Goal: Information Seeking & Learning: Learn about a topic

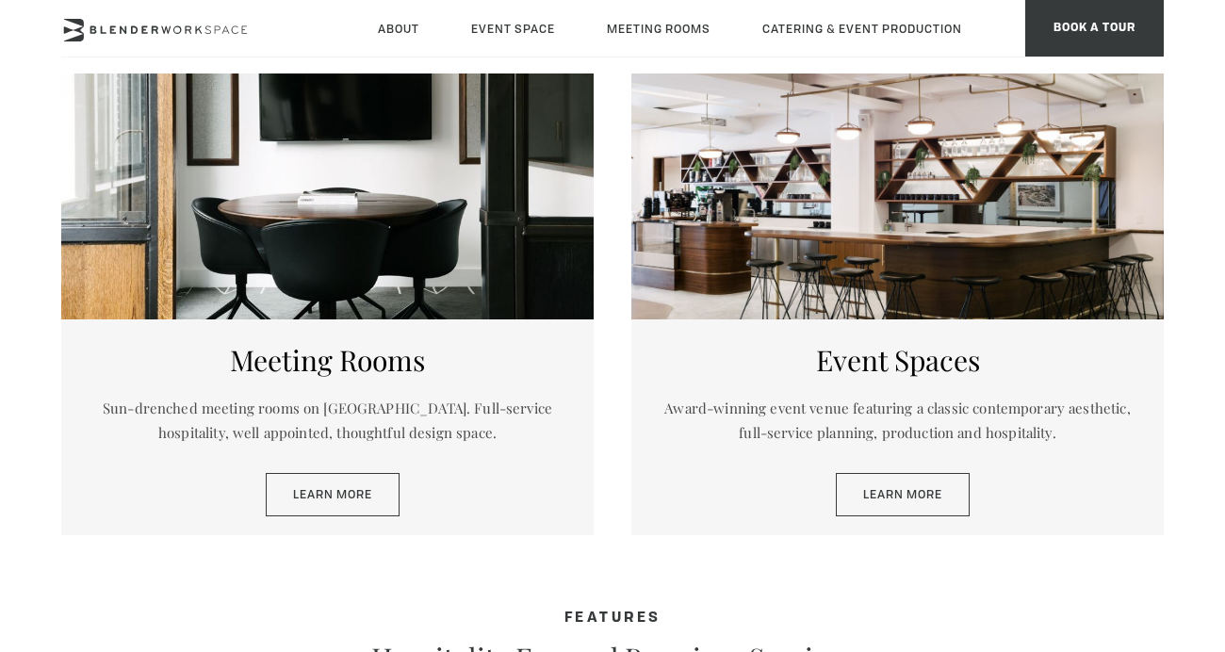
scroll to position [866, 0]
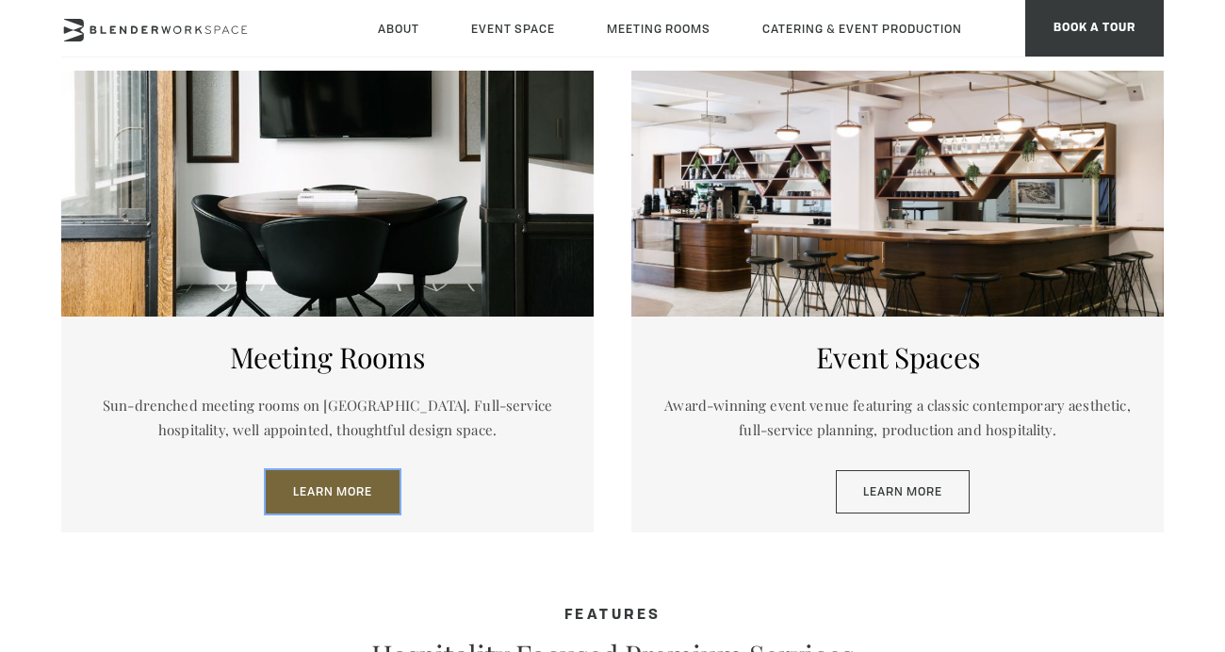
click at [334, 495] on link "Learn More" at bounding box center [333, 491] width 134 height 43
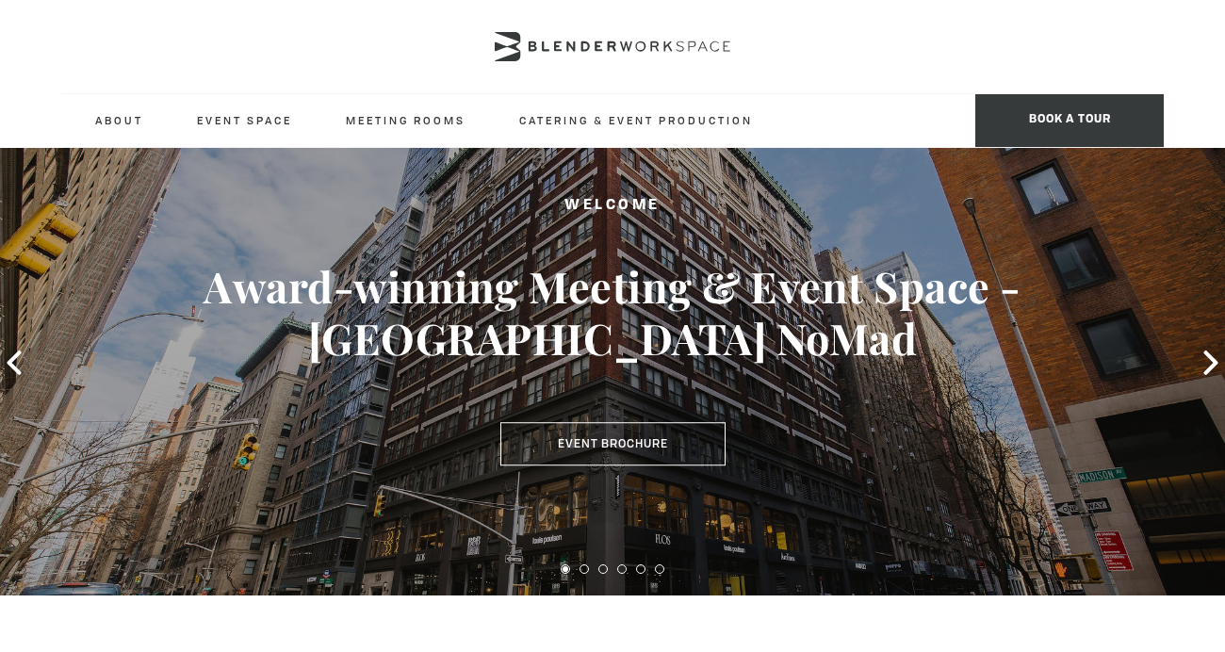
scroll to position [19, 0]
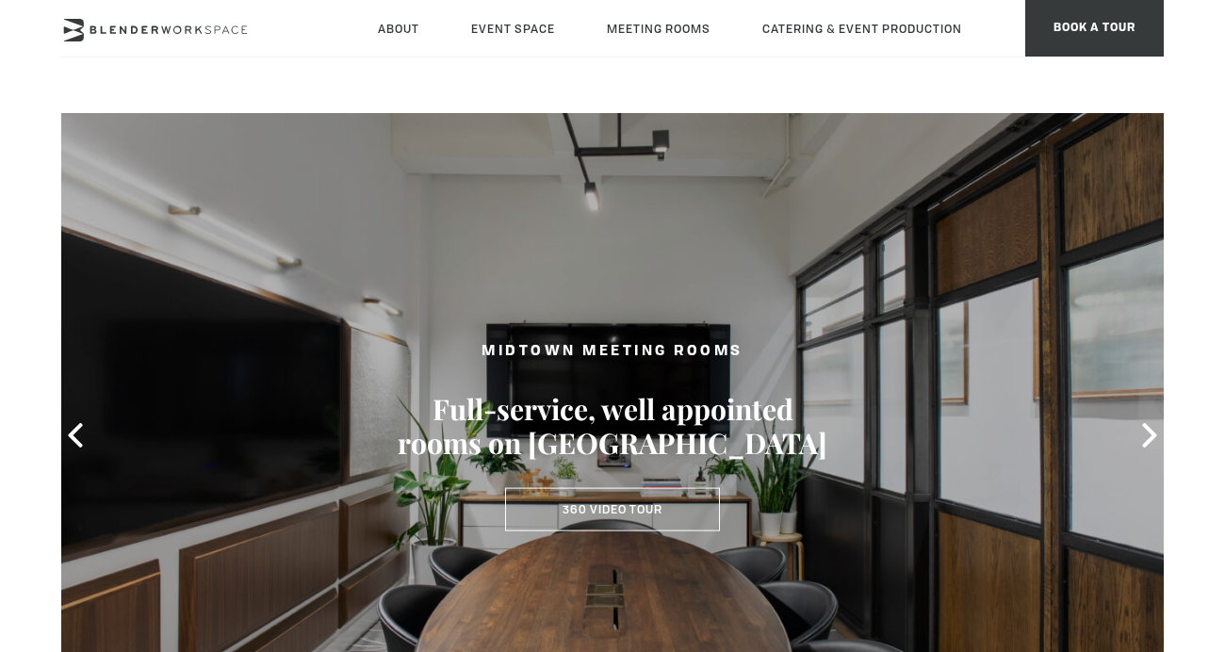
type div "2025-09-01"
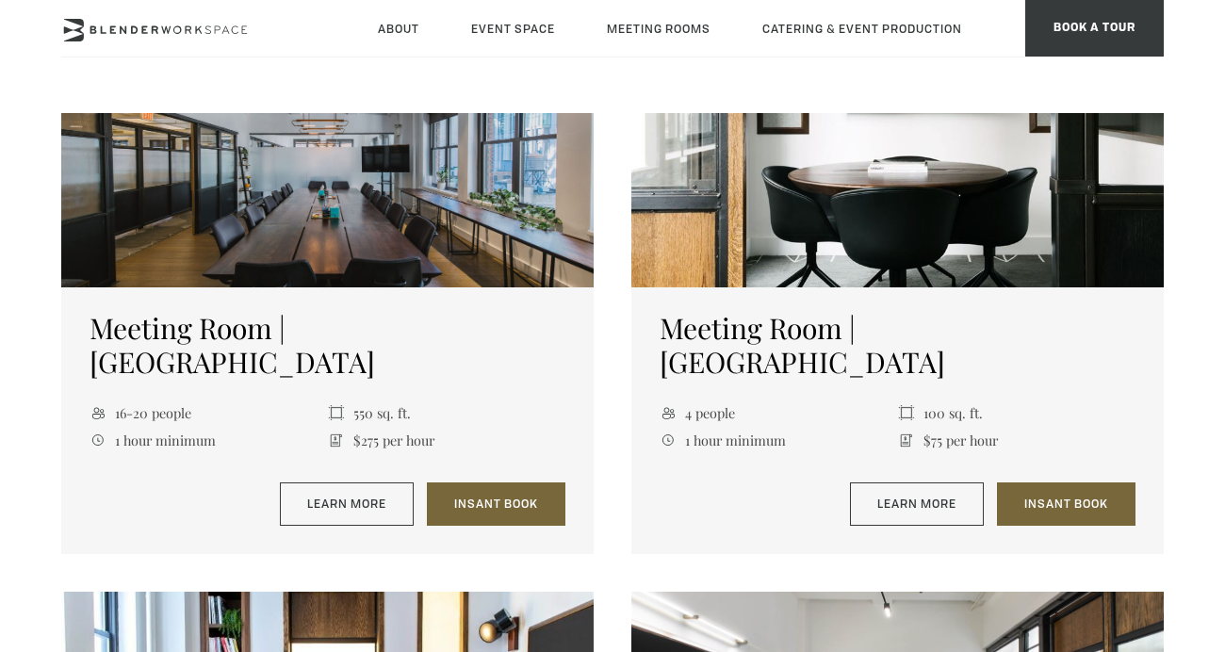
scroll to position [810, 0]
